Goal: Information Seeking & Learning: Learn about a topic

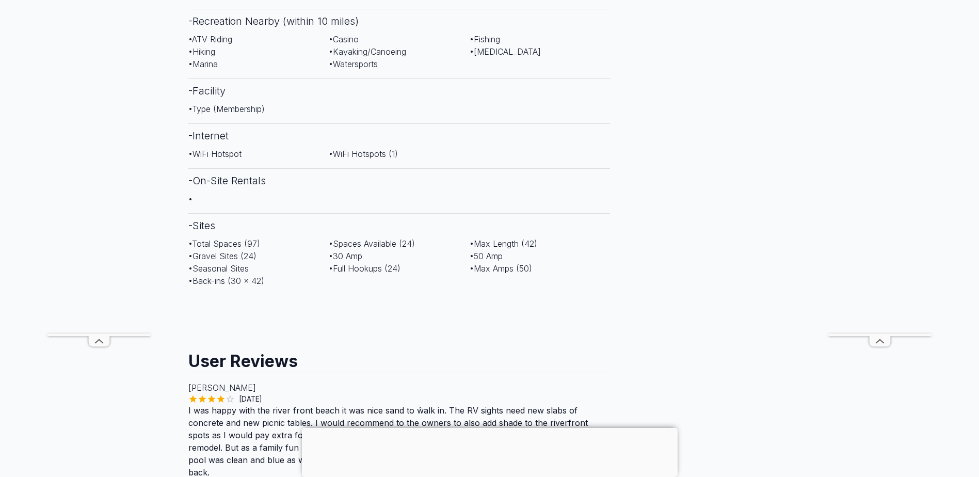
scroll to position [722, 0]
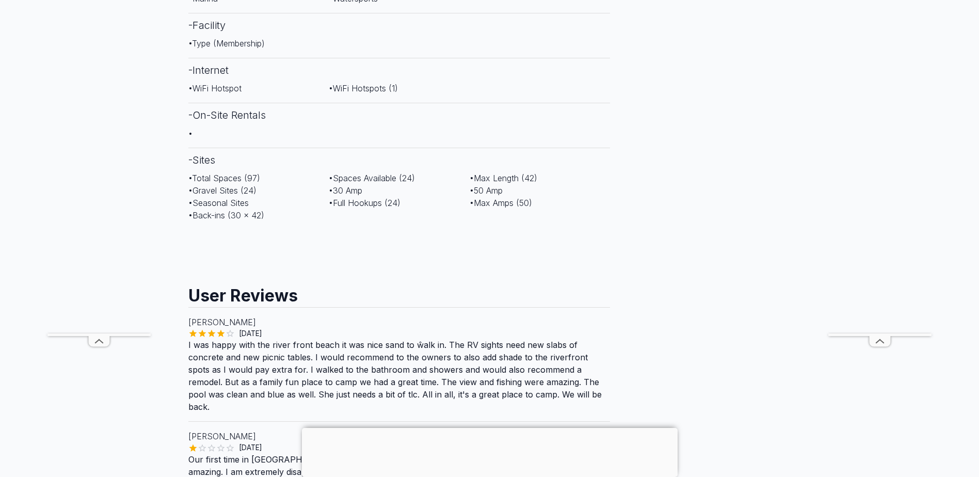
click at [698, 238] on div "Contact information [PHONE_NUMBER] Website" at bounding box center [708, 124] width 181 height 1544
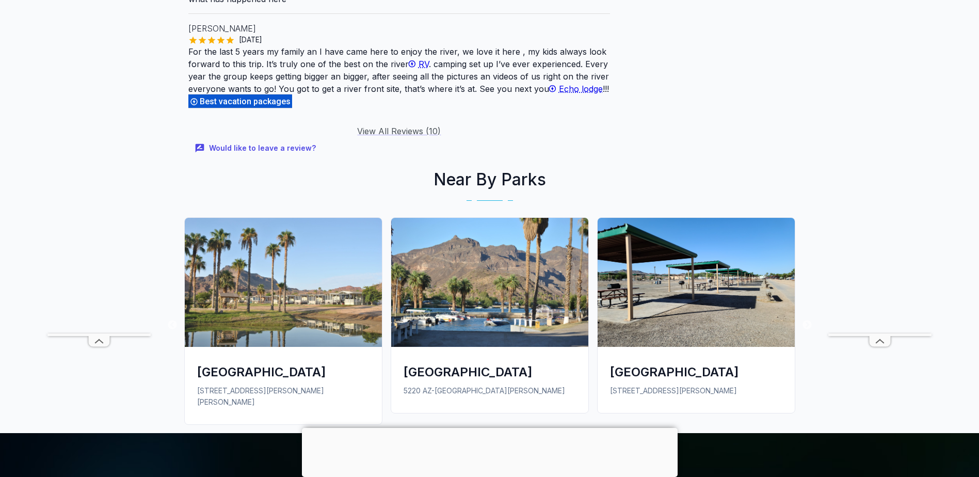
scroll to position [1409, 0]
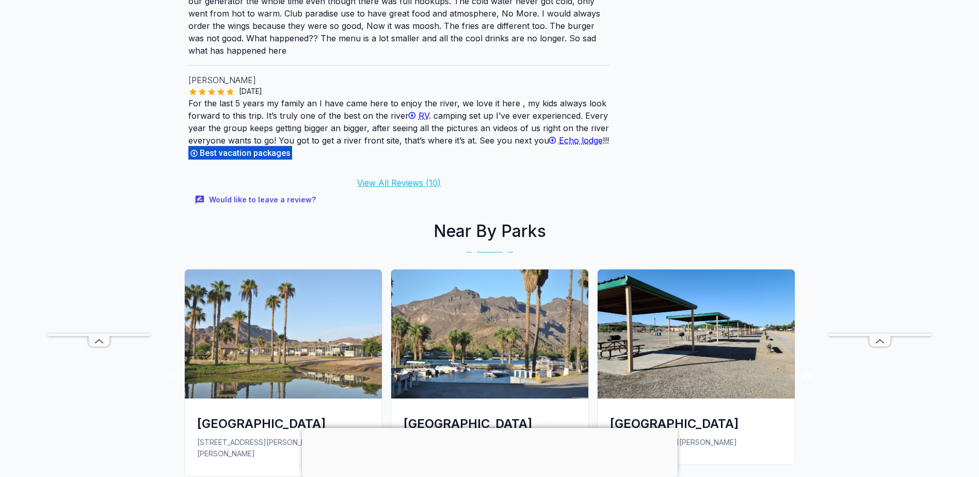
click at [384, 177] on link "View All Reviews ( 10 )" at bounding box center [399, 182] width 84 height 10
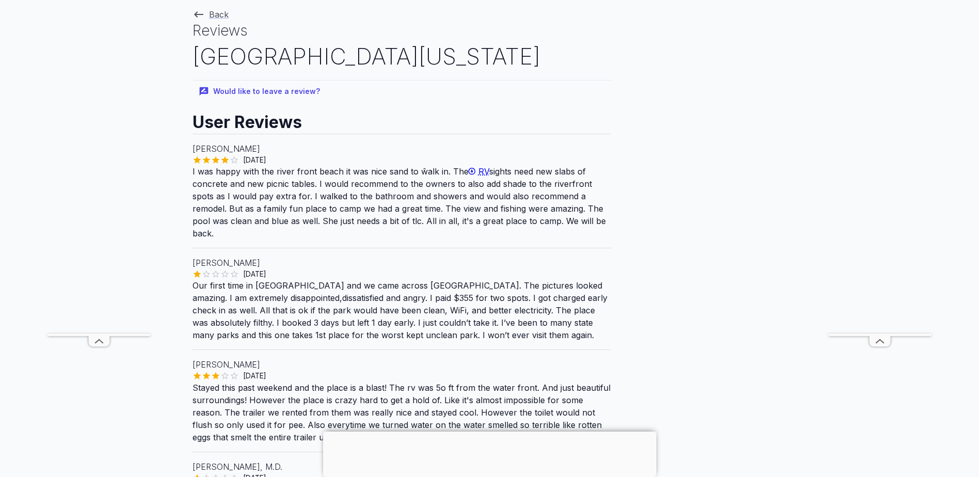
click at [214, 10] on link "Back" at bounding box center [210, 14] width 36 height 10
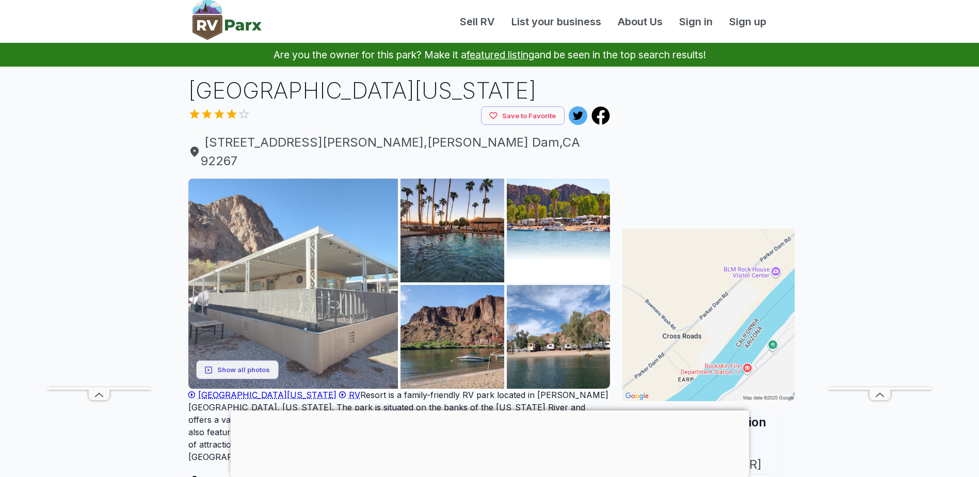
click at [260, 236] on img at bounding box center [293, 284] width 210 height 210
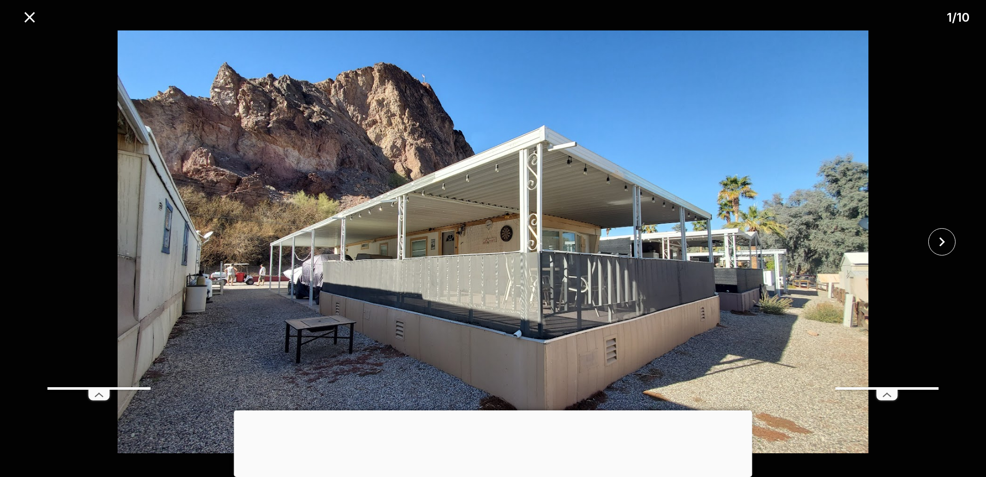
click at [604, 219] on img at bounding box center [493, 241] width 822 height 423
click at [951, 241] on icon "close" at bounding box center [942, 242] width 18 height 18
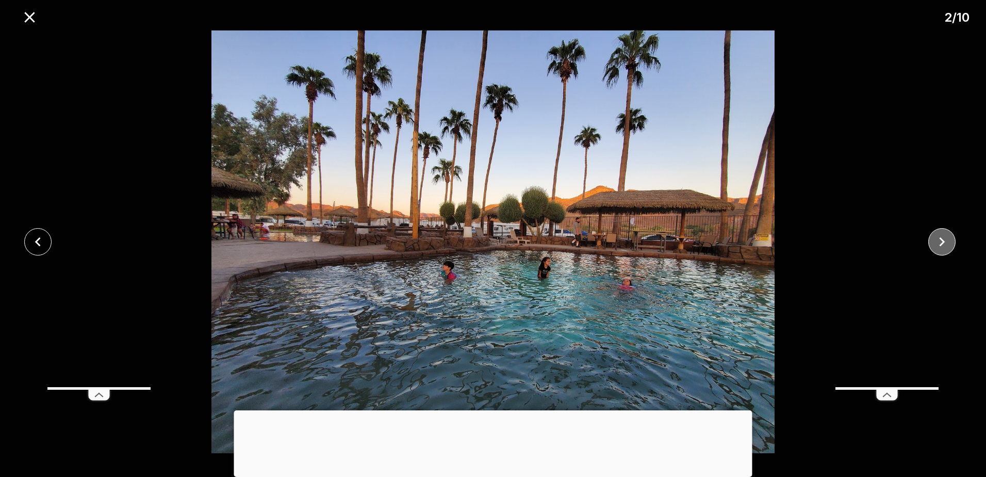
click at [951, 241] on icon "close" at bounding box center [942, 242] width 18 height 18
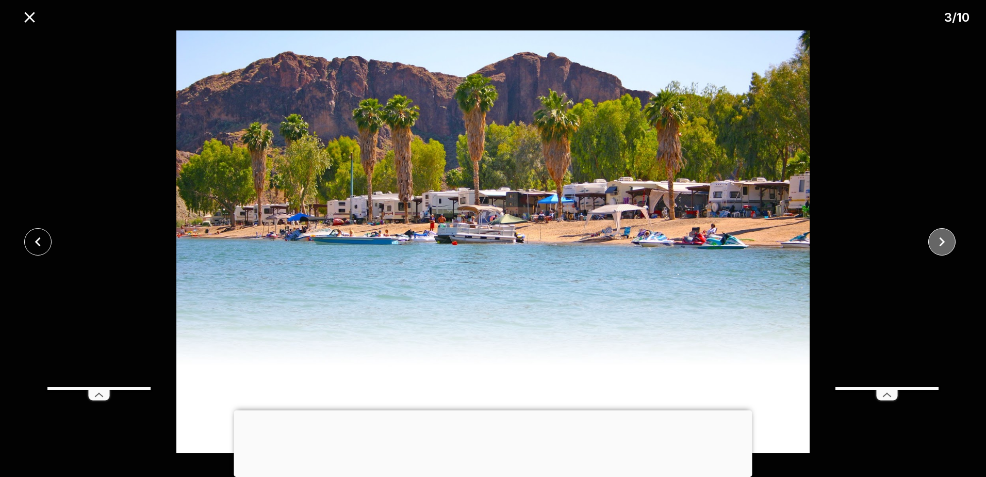
click at [951, 241] on icon "close" at bounding box center [942, 242] width 18 height 18
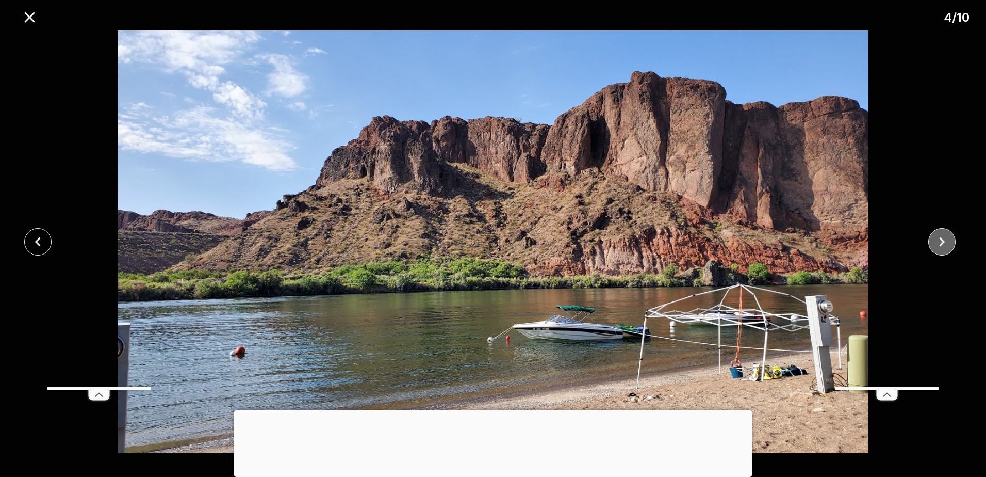
click at [951, 241] on icon "close" at bounding box center [942, 242] width 18 height 18
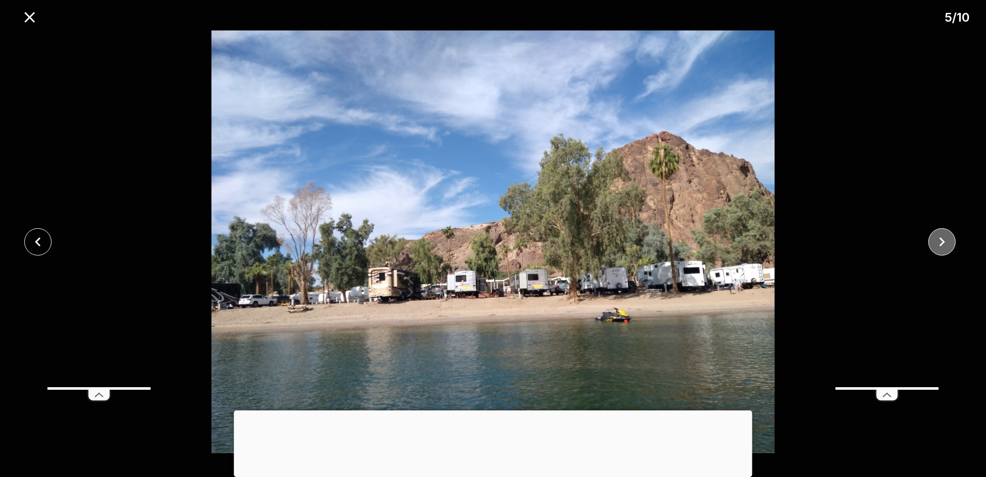
click at [951, 241] on icon "close" at bounding box center [942, 242] width 18 height 18
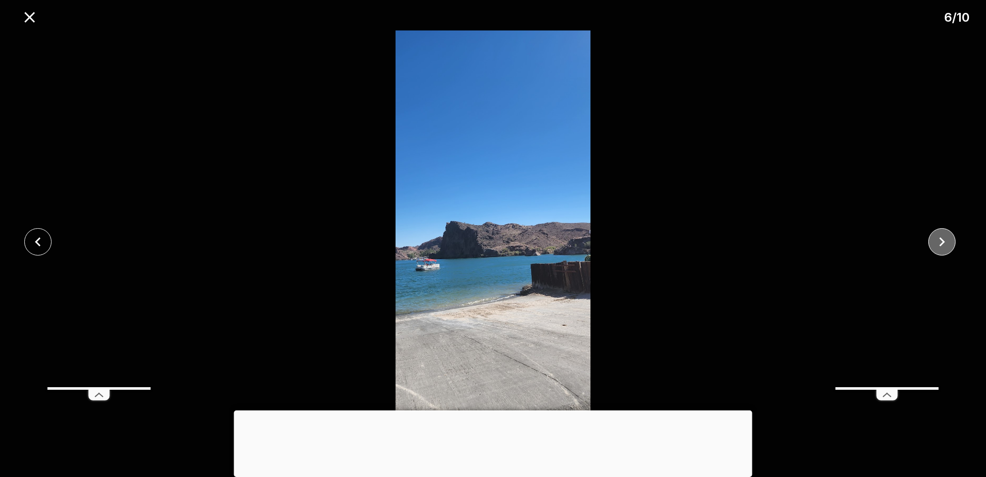
click at [951, 241] on icon "close" at bounding box center [942, 242] width 18 height 18
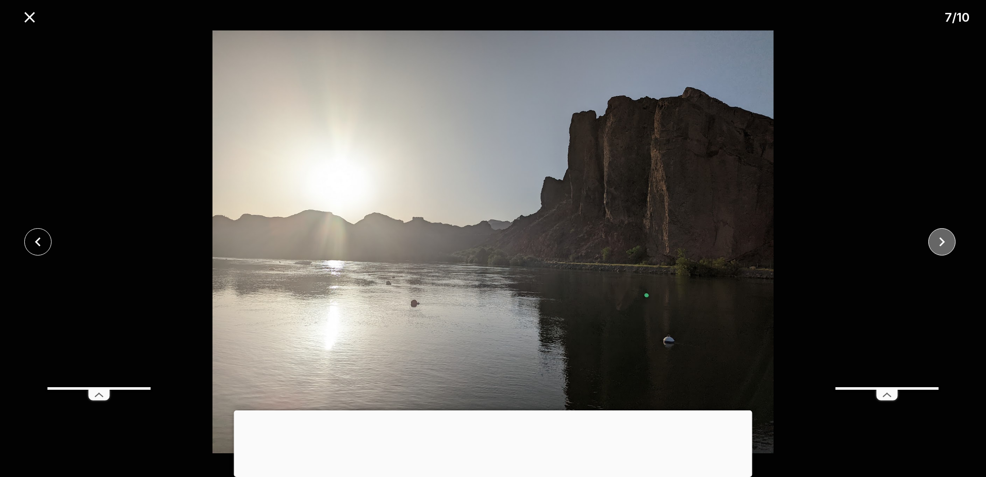
click at [951, 241] on icon "close" at bounding box center [942, 242] width 18 height 18
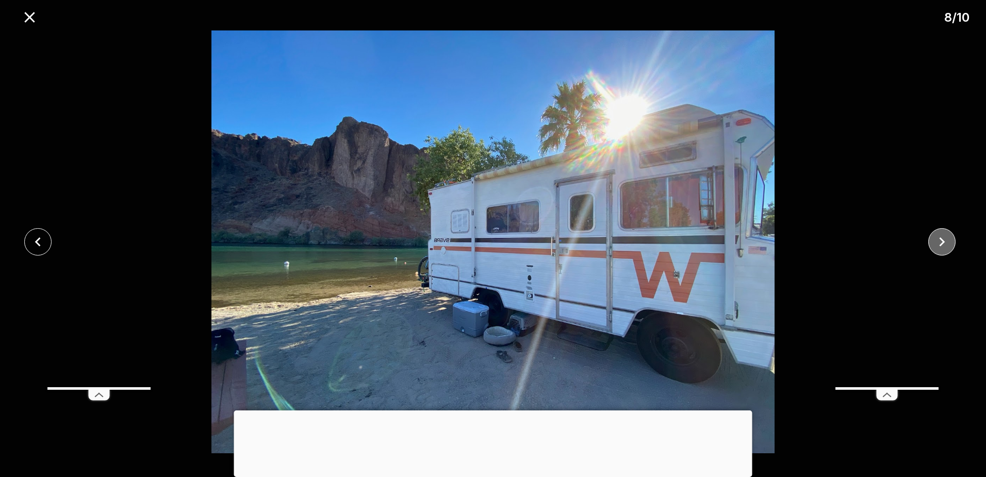
click at [951, 241] on icon "close" at bounding box center [942, 242] width 18 height 18
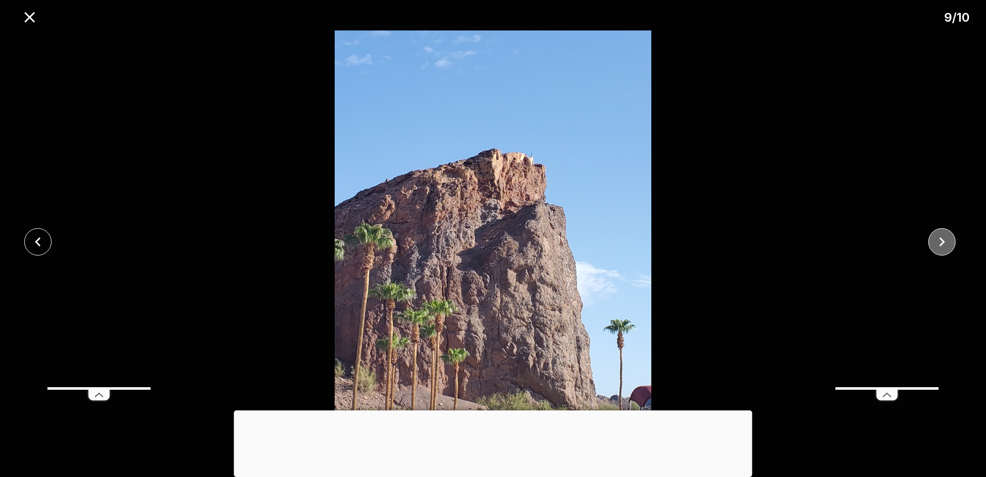
click at [951, 241] on icon "close" at bounding box center [942, 242] width 18 height 18
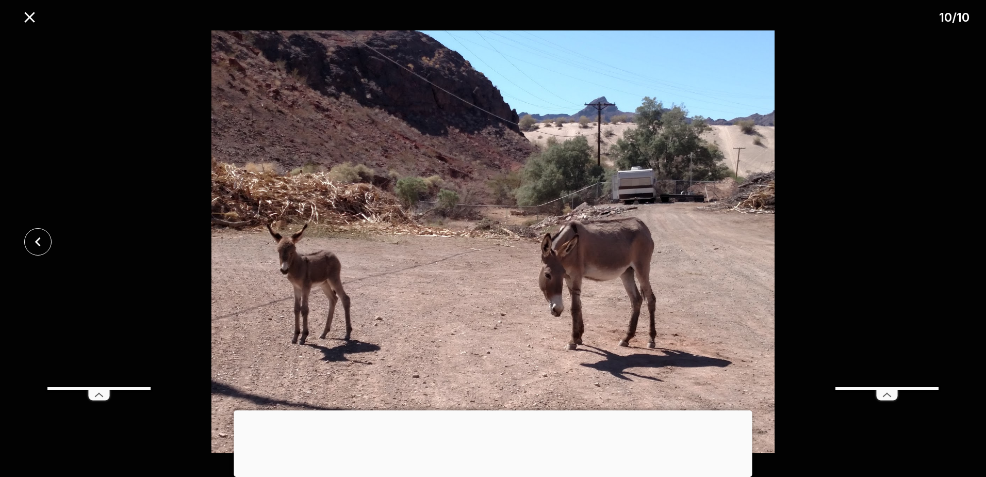
click at [951, 241] on div at bounding box center [493, 241] width 986 height 423
click at [28, 18] on icon "close" at bounding box center [29, 17] width 10 height 10
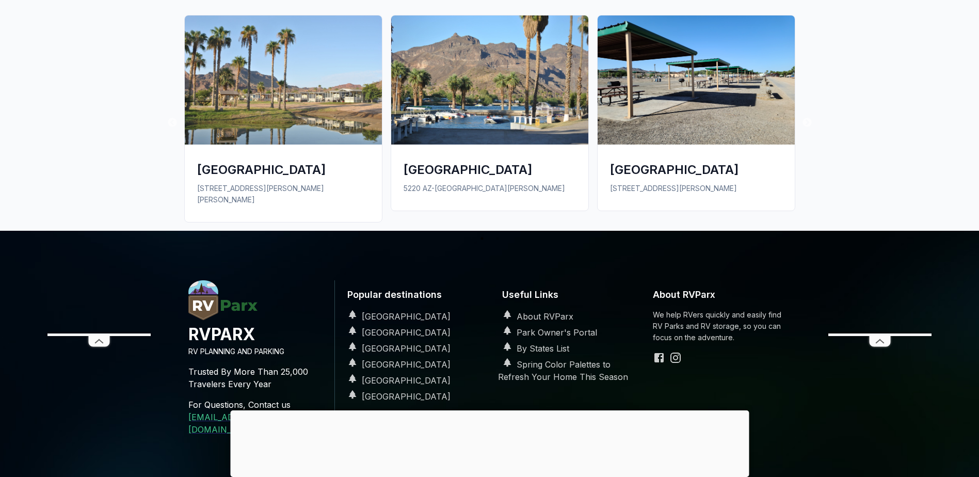
scroll to position [1529, 0]
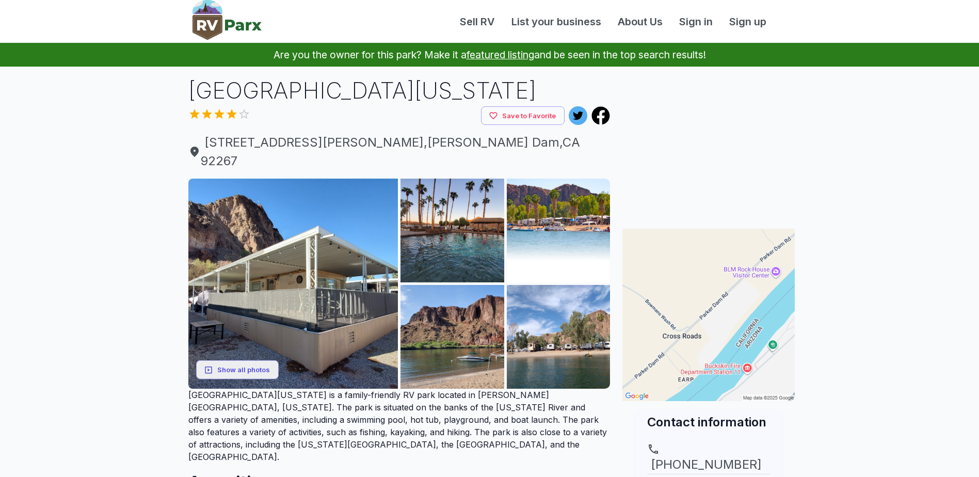
scroll to position [1409, 0]
